Goal: Find specific page/section: Find specific page/section

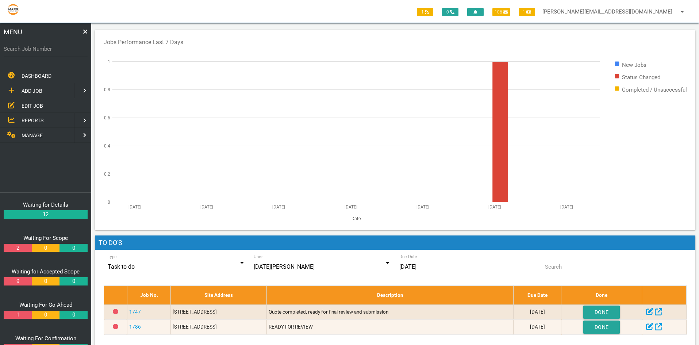
drag, startPoint x: 35, startPoint y: 104, endPoint x: 61, endPoint y: 120, distance: 30.8
click at [35, 104] on span "EDIT JOB" at bounding box center [33, 106] width 22 height 6
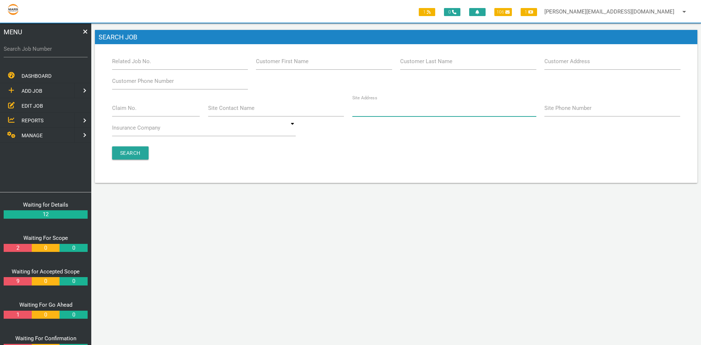
click at [362, 113] on input "Site Address" at bounding box center [444, 108] width 184 height 17
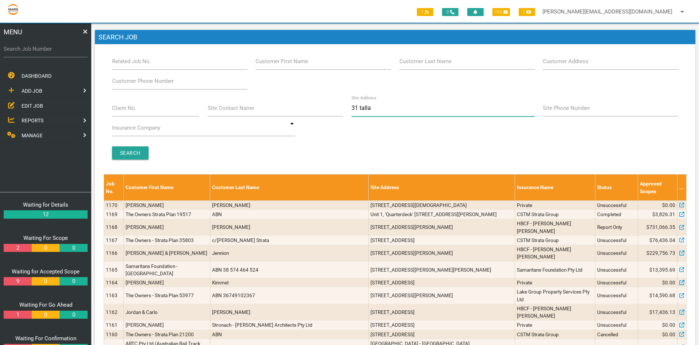
type input "31 tallawalla"
click at [132, 156] on input "Search" at bounding box center [130, 152] width 36 height 13
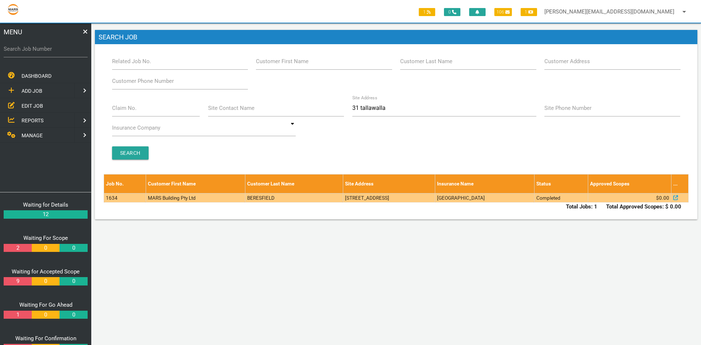
click at [130, 197] on td "1634" at bounding box center [125, 197] width 42 height 9
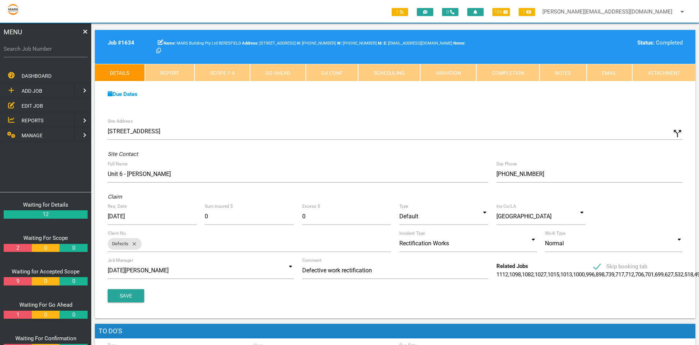
click at [217, 72] on link "Scope 1 - 4" at bounding box center [221, 73] width 55 height 18
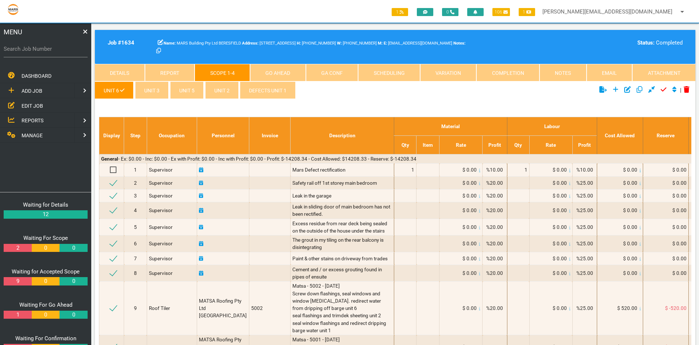
click at [39, 51] on label "Search Job Number" at bounding box center [46, 49] width 84 height 8
click at [39, 51] on input "Search Job Number" at bounding box center [46, 49] width 84 height 17
type input "1749"
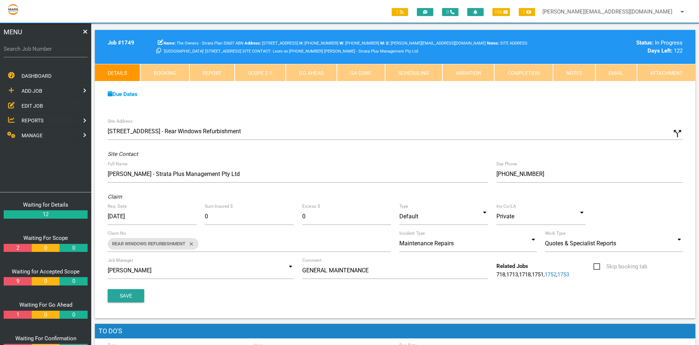
click at [15, 51] on label "Search Job Number" at bounding box center [46, 49] width 84 height 8
click at [15, 51] on input "Search Job Number" at bounding box center [46, 49] width 84 height 17
click at [259, 68] on link "Scope 2 - 1" at bounding box center [260, 73] width 51 height 18
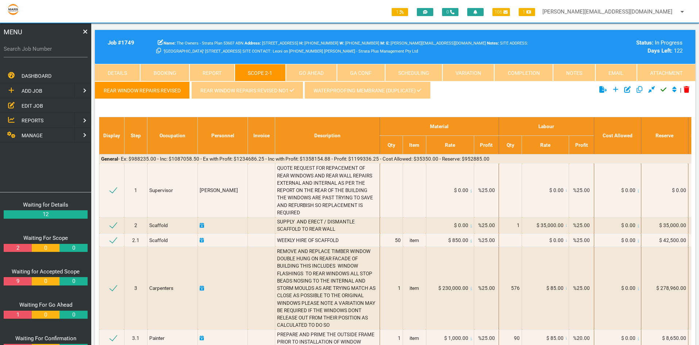
click at [31, 104] on span "EDIT JOB" at bounding box center [33, 106] width 22 height 6
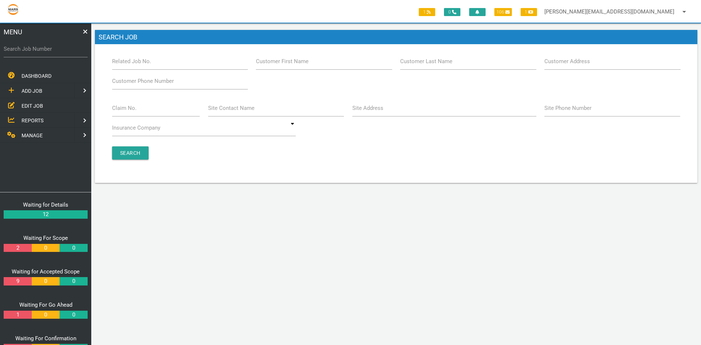
drag, startPoint x: 348, startPoint y: 111, endPoint x: 354, endPoint y: 111, distance: 5.5
click at [348, 112] on div "Site Address" at bounding box center [444, 110] width 192 height 20
click at [366, 111] on label "Site Address" at bounding box center [367, 108] width 31 height 8
click at [366, 111] on input "Site Address" at bounding box center [444, 108] width 184 height 17
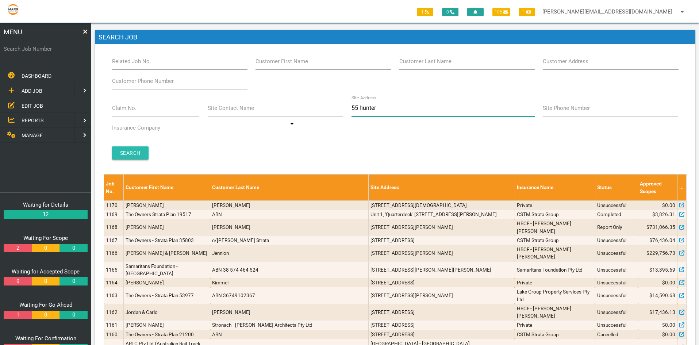
type input "55 hunter"
click at [127, 153] on input "Search" at bounding box center [130, 152] width 36 height 13
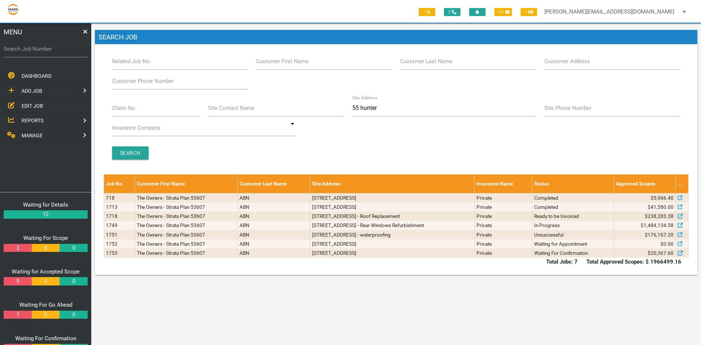
click at [22, 48] on label "Search Job Number" at bounding box center [46, 49] width 84 height 8
click at [22, 48] on input "Search Job Number" at bounding box center [46, 49] width 84 height 17
type input "1718"
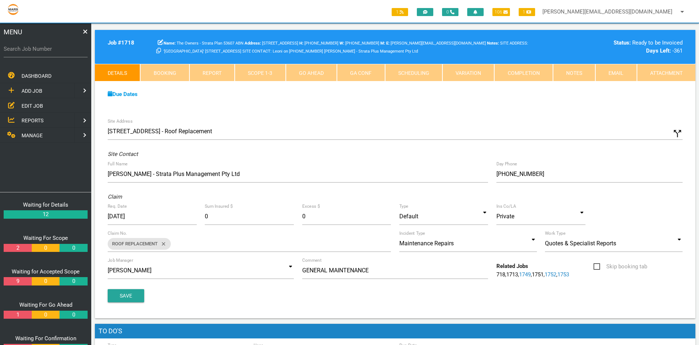
click at [679, 73] on link "Attachment" at bounding box center [666, 73] width 58 height 18
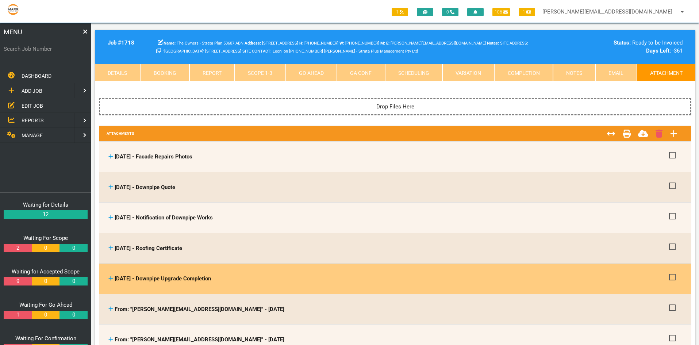
click at [293, 277] on div "[DATE] - Downpipe Upgrade Completion" at bounding box center [386, 278] width 557 height 8
